Goal: Find specific page/section: Find specific page/section

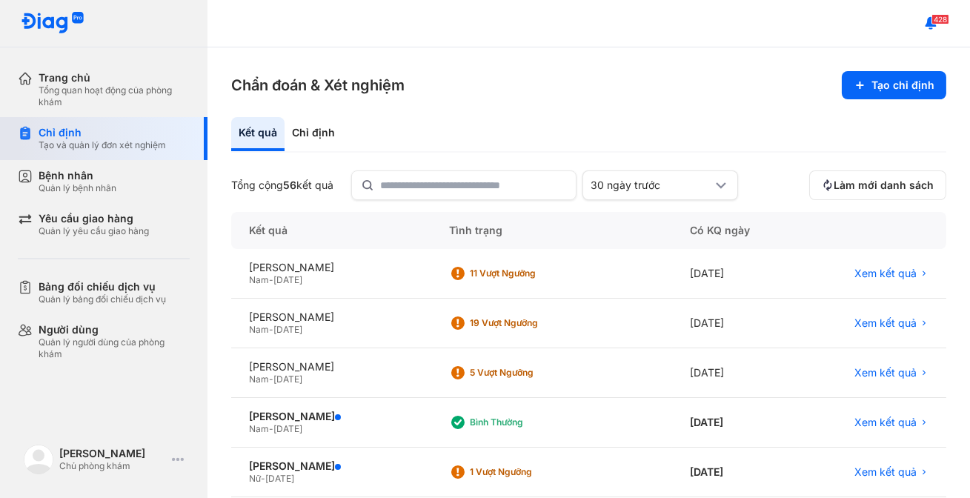
click at [127, 128] on div "Chỉ định" at bounding box center [102, 132] width 127 height 13
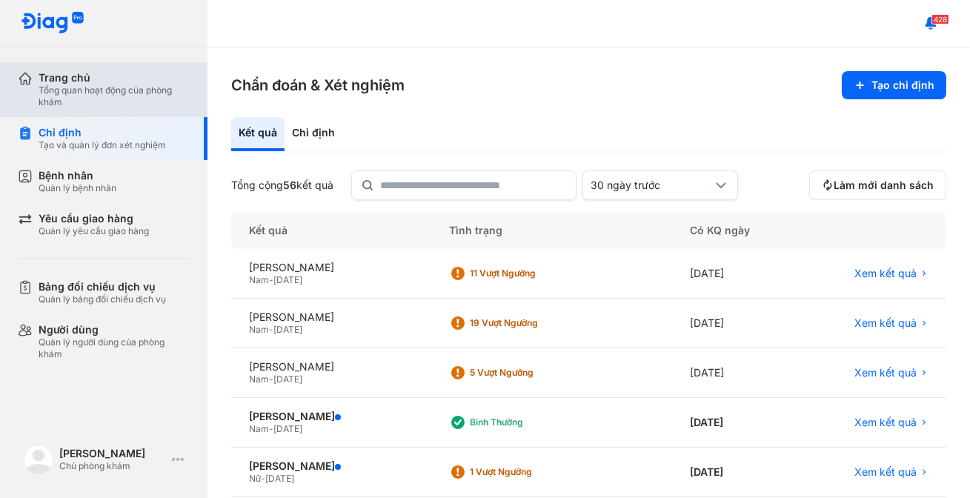
click at [110, 91] on div "Tổng quan hoạt động của phòng khám" at bounding box center [114, 96] width 151 height 24
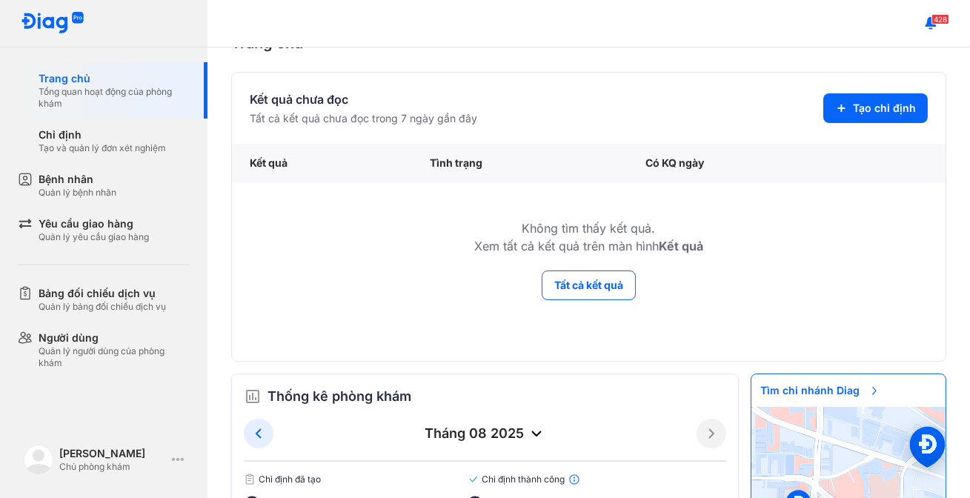
scroll to position [123, 0]
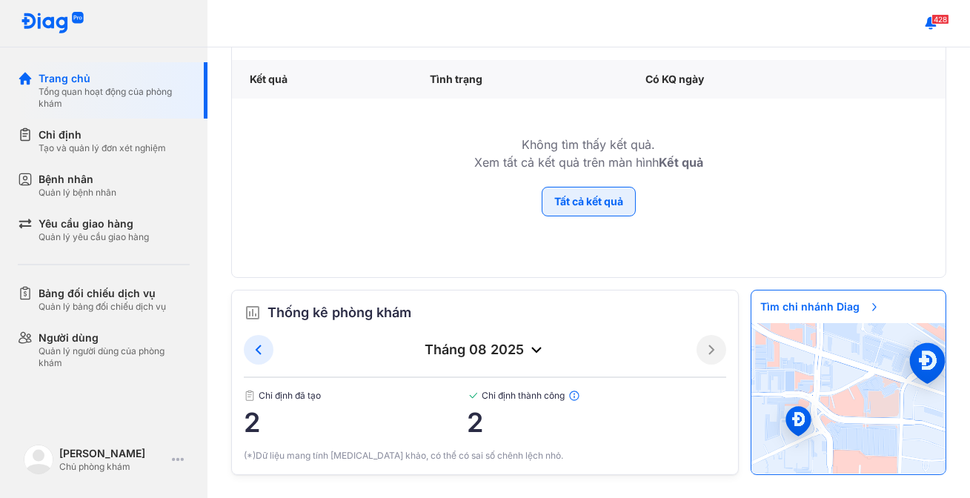
click at [588, 196] on button "Tất cả kết quả" at bounding box center [589, 202] width 94 height 30
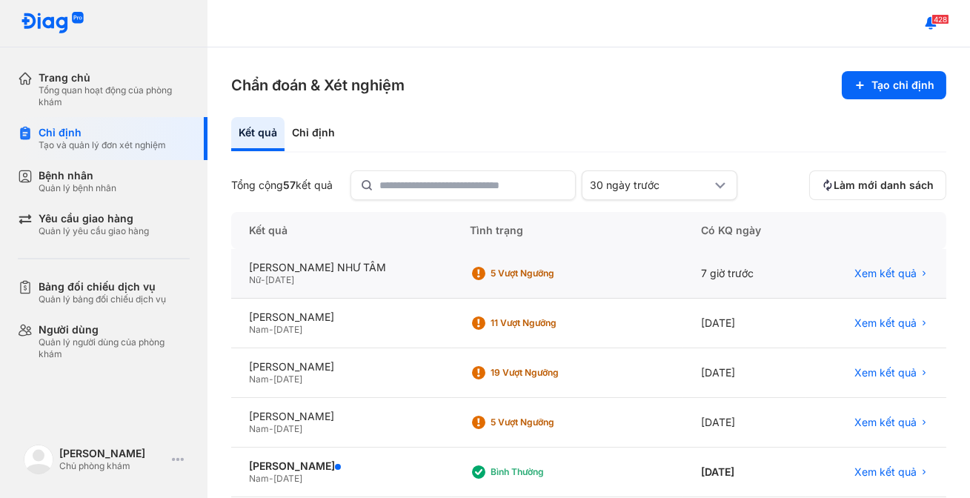
click at [392, 279] on div "Nữ - [DATE]" at bounding box center [341, 280] width 185 height 12
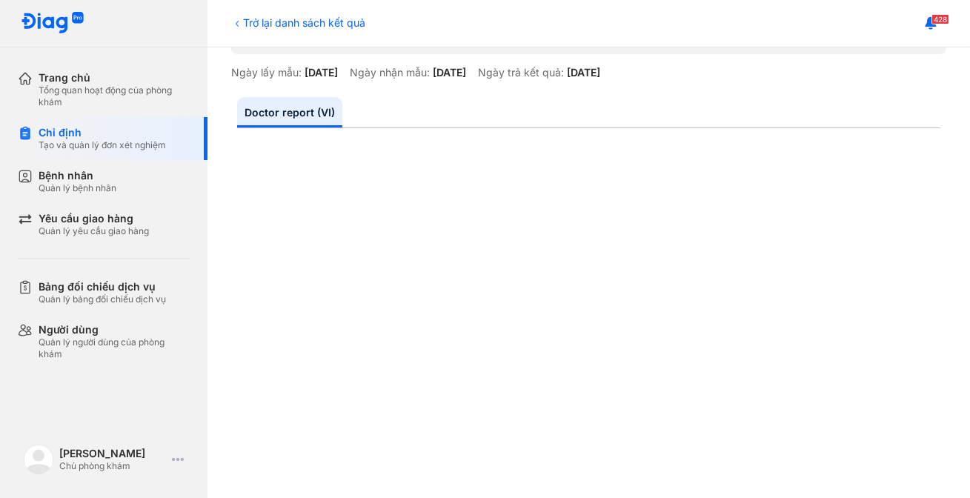
scroll to position [202, 0]
